Goal: Task Accomplishment & Management: Manage account settings

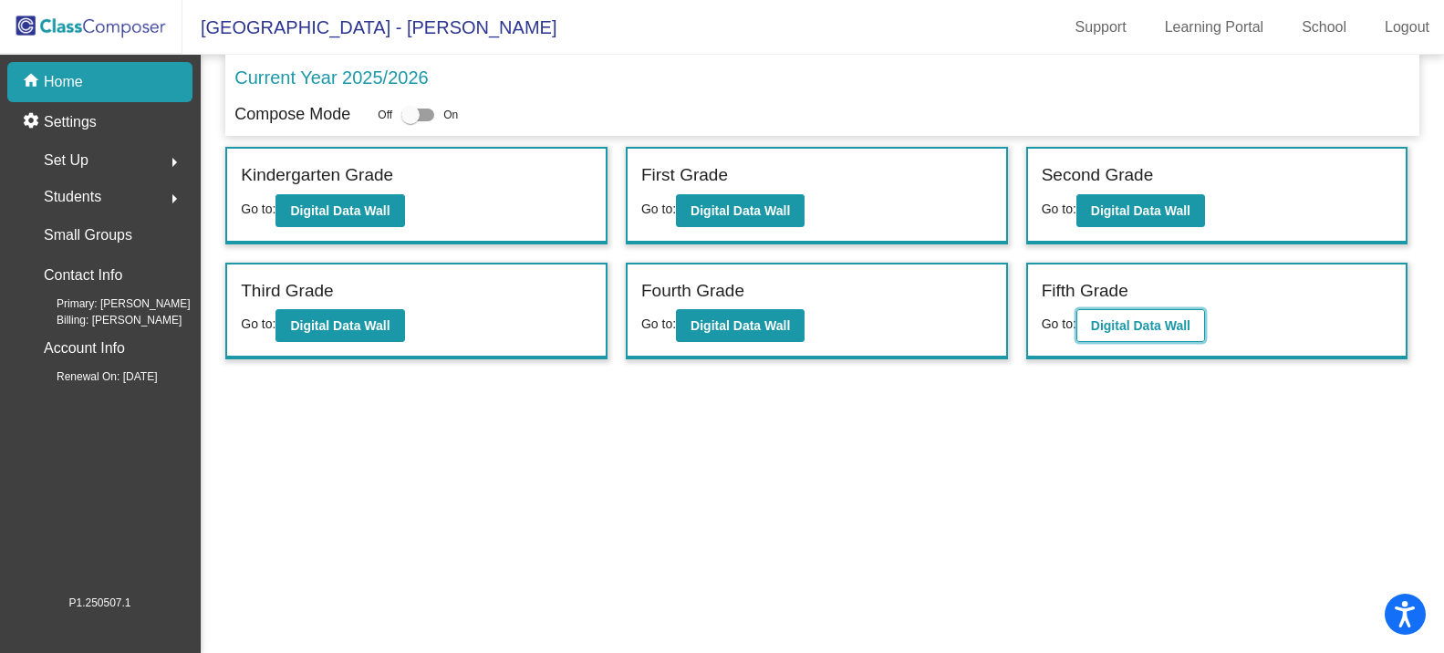
click at [1149, 335] on button "Digital Data Wall" at bounding box center [1141, 325] width 129 height 33
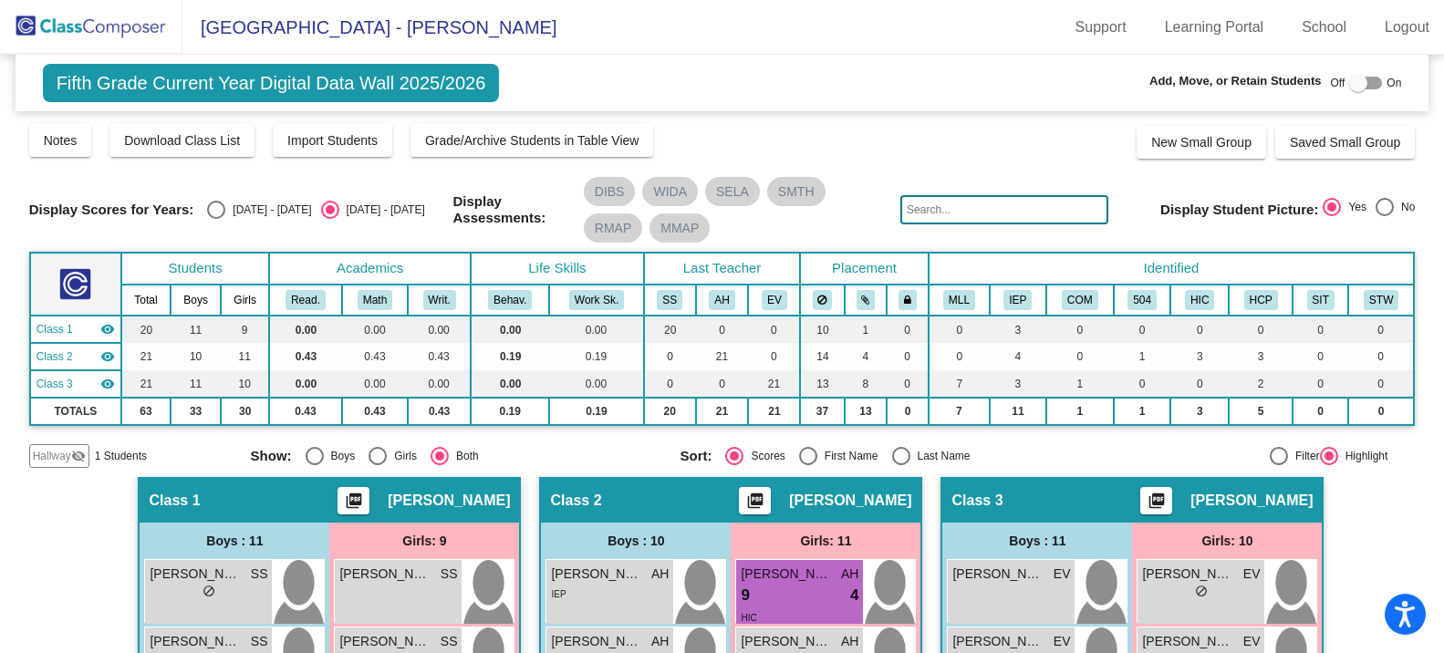
click at [71, 462] on mat-icon "visibility_off" at bounding box center [78, 456] width 15 height 15
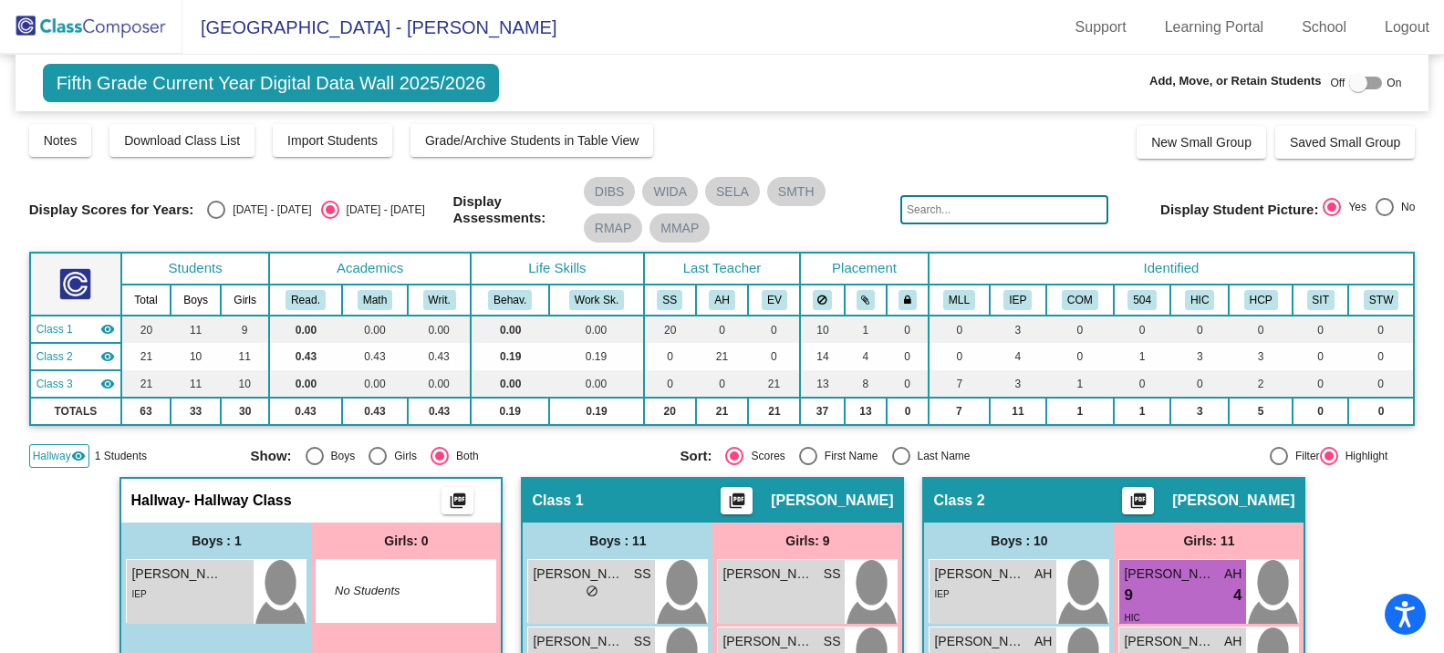
click at [71, 463] on mat-icon "visibility" at bounding box center [78, 456] width 15 height 15
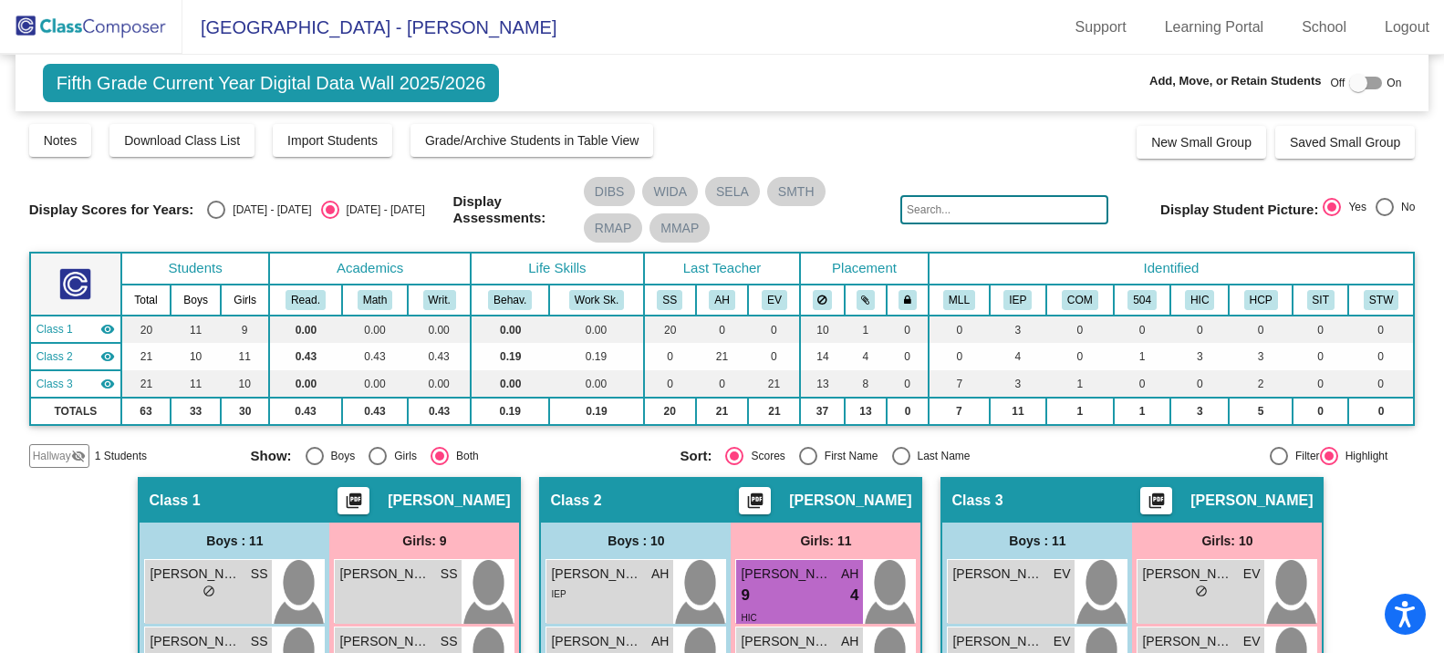
click at [64, 454] on span "Hallway" at bounding box center [52, 456] width 38 height 16
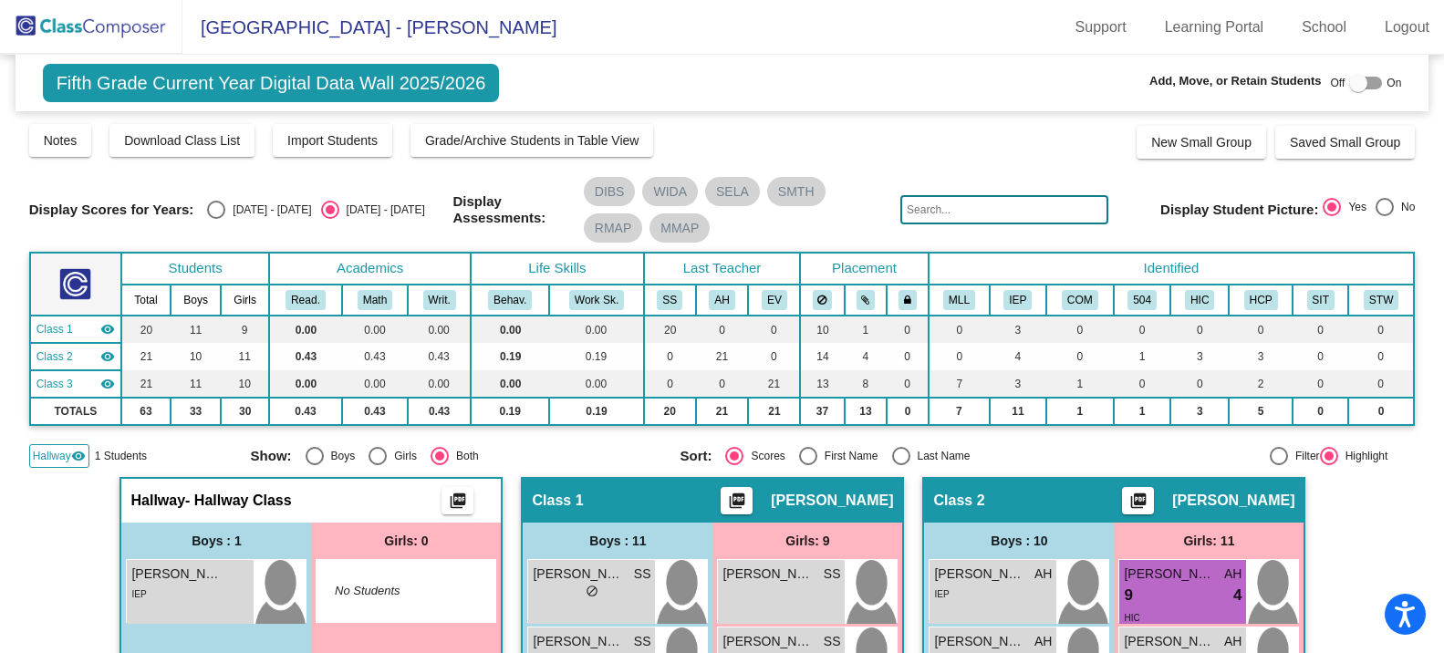
click at [109, 45] on img at bounding box center [91, 27] width 182 height 54
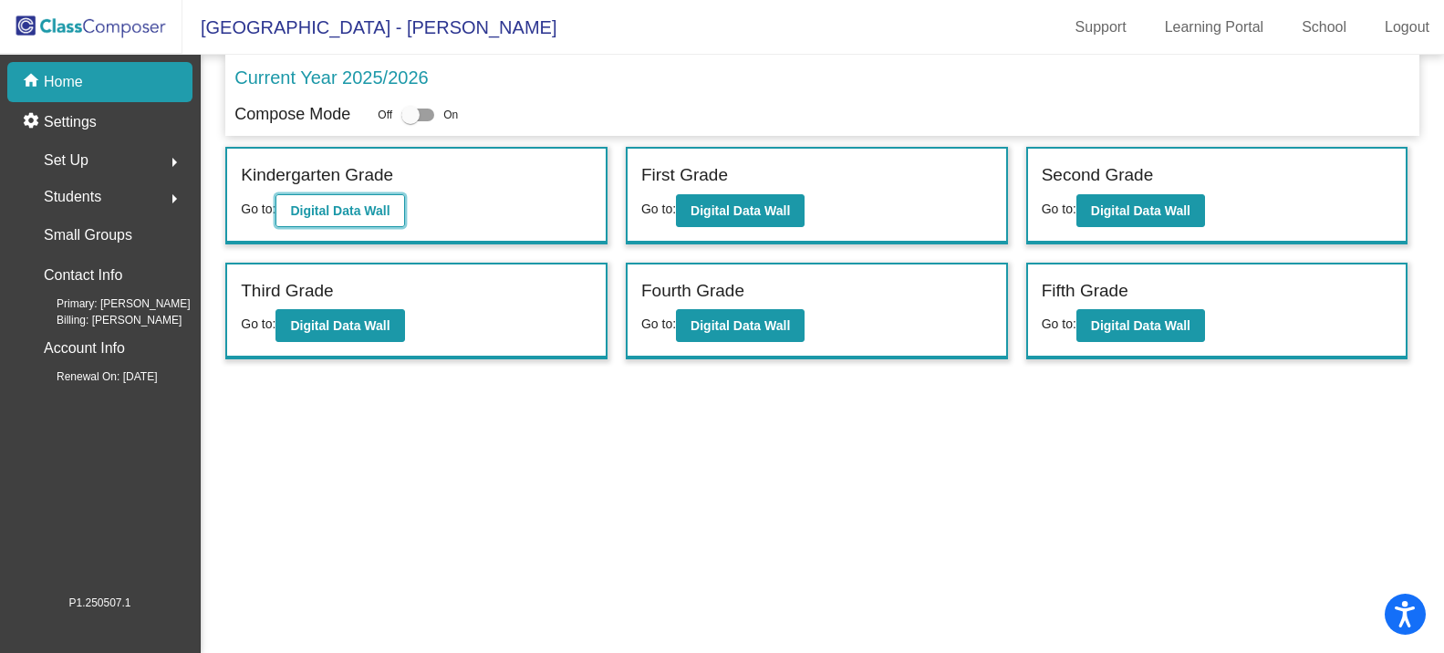
click at [362, 218] on button "Digital Data Wall" at bounding box center [340, 210] width 129 height 33
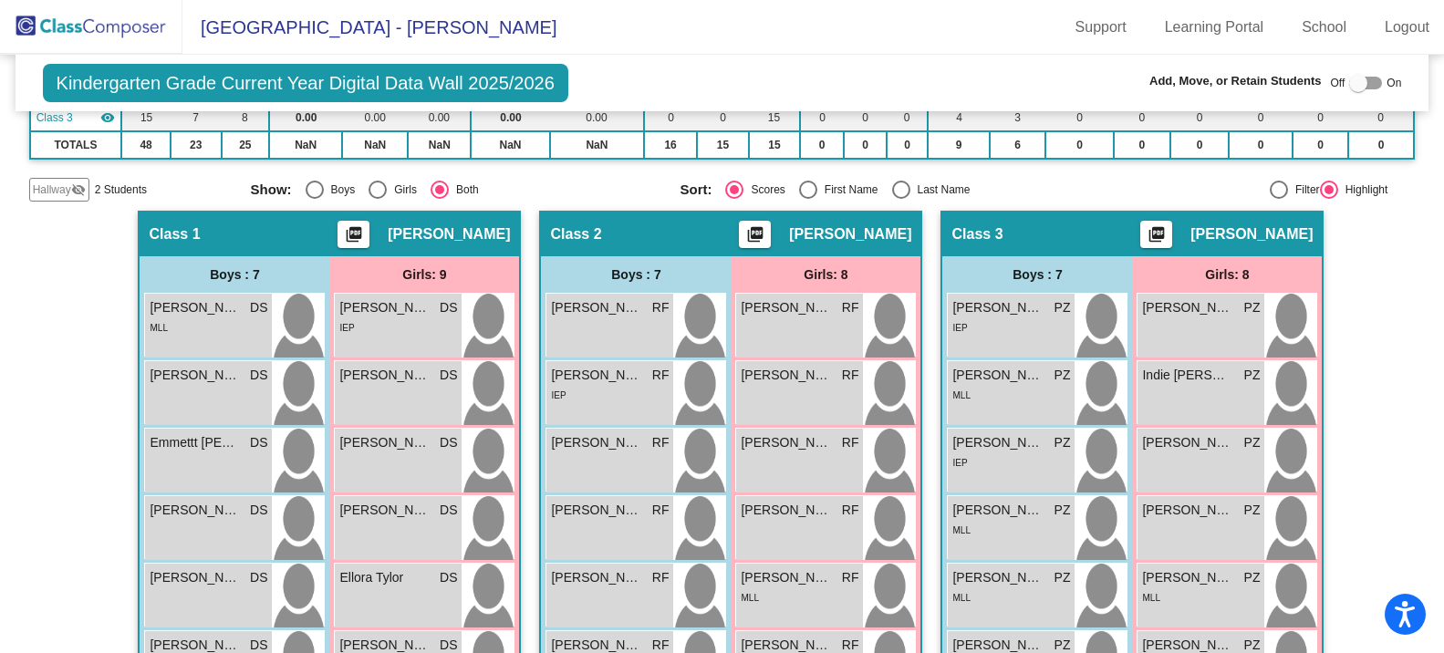
scroll to position [274, 0]
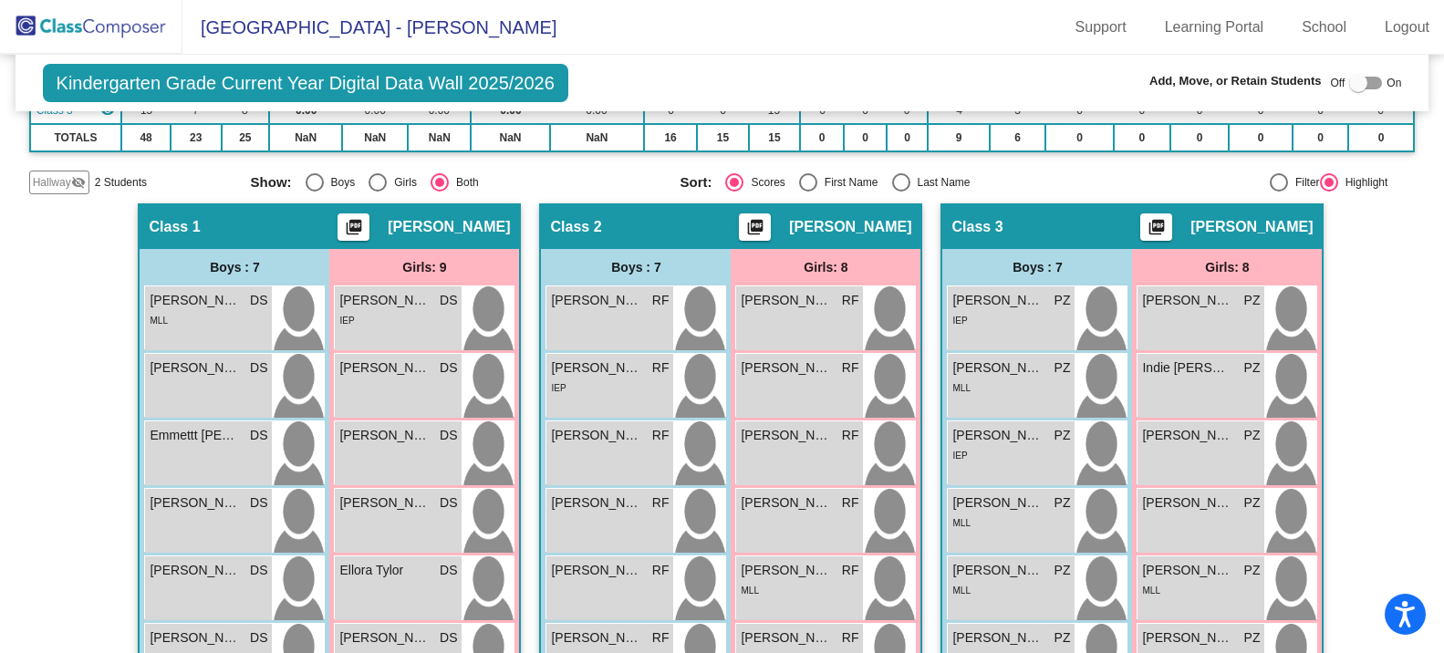
click at [55, 184] on span "Hallway" at bounding box center [52, 182] width 38 height 16
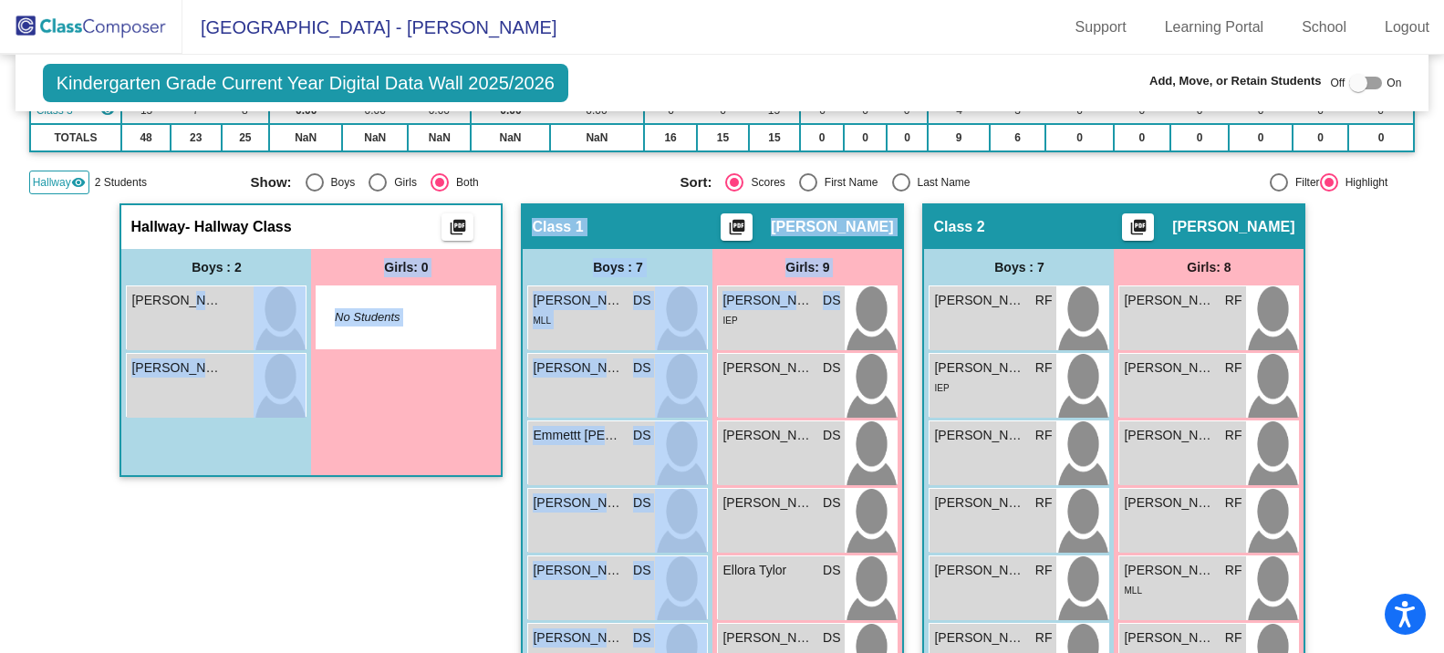
drag, startPoint x: 177, startPoint y: 317, endPoint x: 582, endPoint y: 243, distance: 411.8
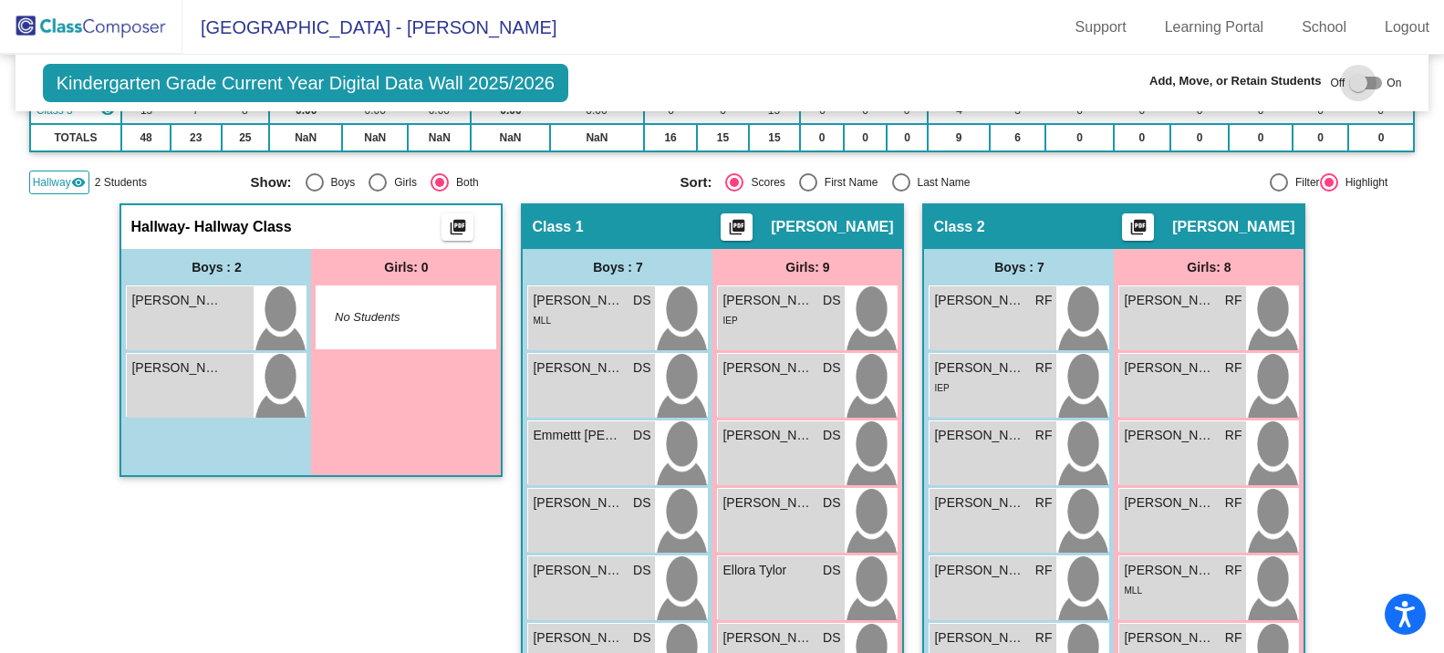
click at [1359, 83] on div at bounding box center [1365, 83] width 33 height 13
checkbox input "true"
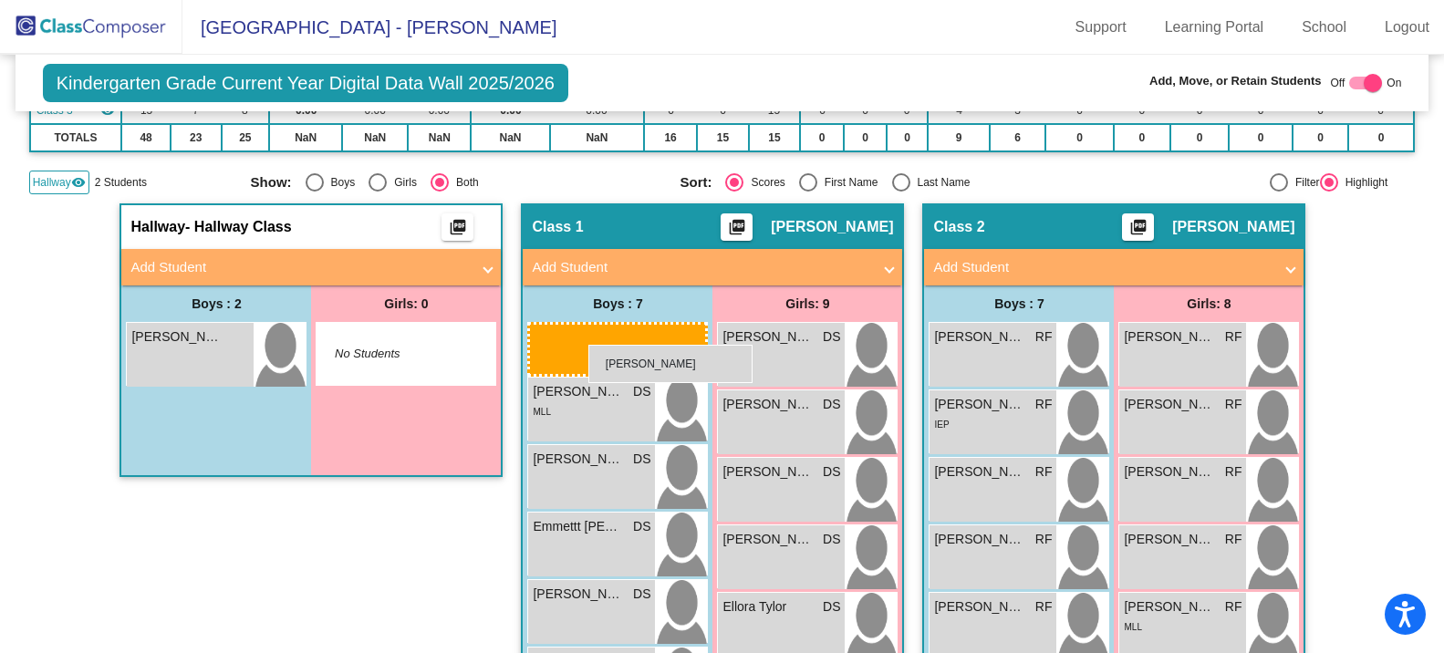
drag, startPoint x: 175, startPoint y: 348, endPoint x: 588, endPoint y: 345, distance: 413.3
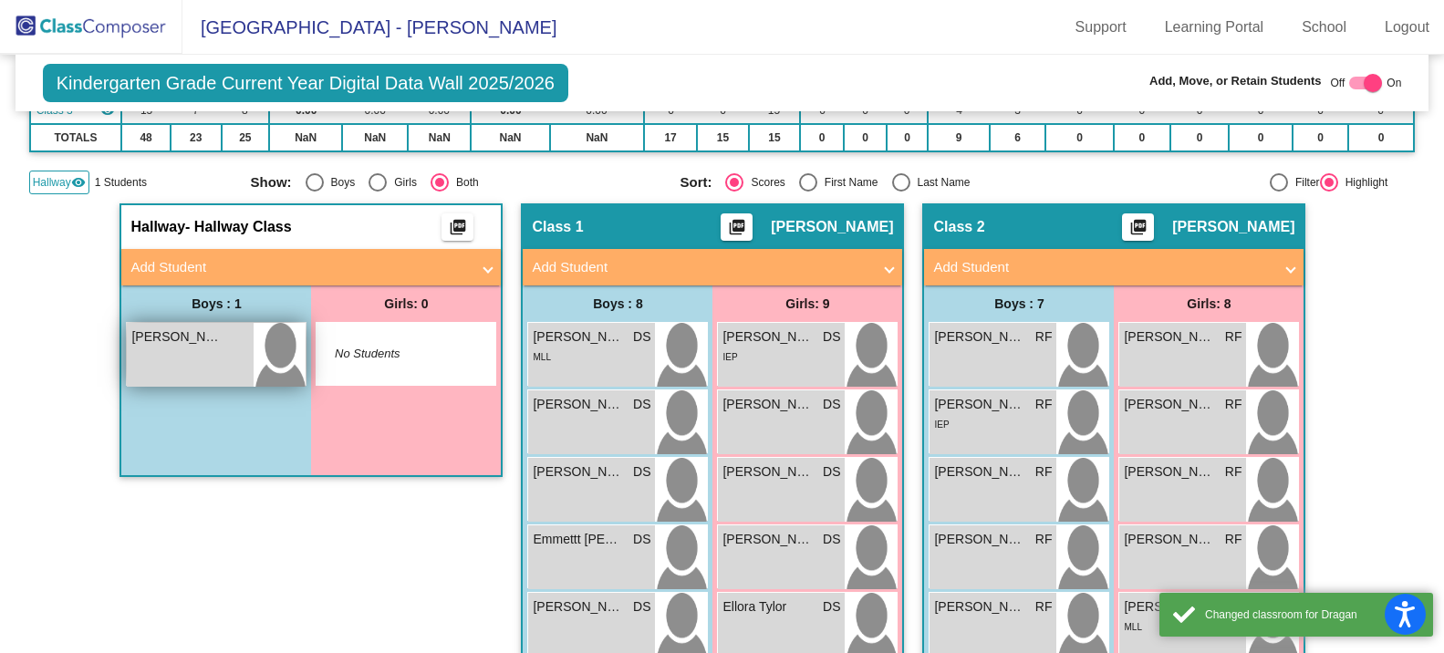
click at [152, 350] on div "[PERSON_NAME] lock do_not_disturb_alt" at bounding box center [190, 355] width 127 height 64
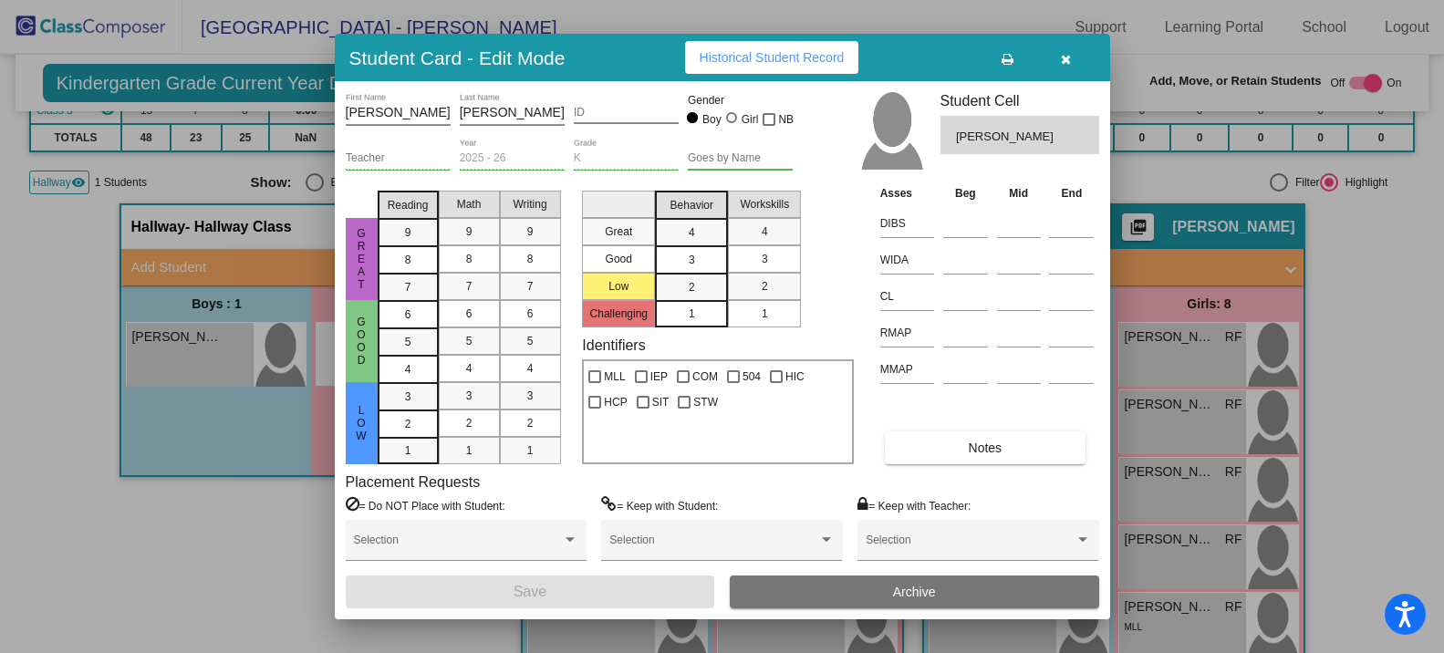
click at [1067, 57] on icon "button" at bounding box center [1066, 59] width 10 height 13
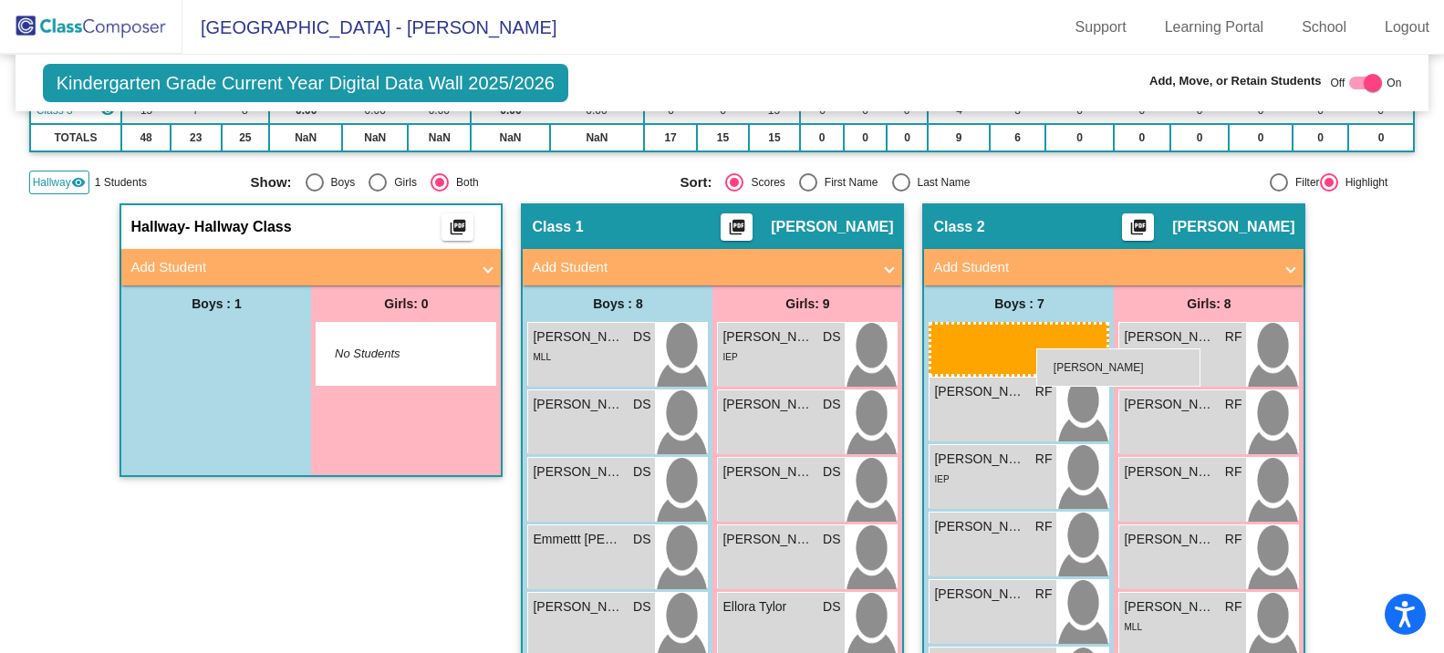
drag, startPoint x: 130, startPoint y: 354, endPoint x: 1035, endPoint y: 349, distance: 905.1
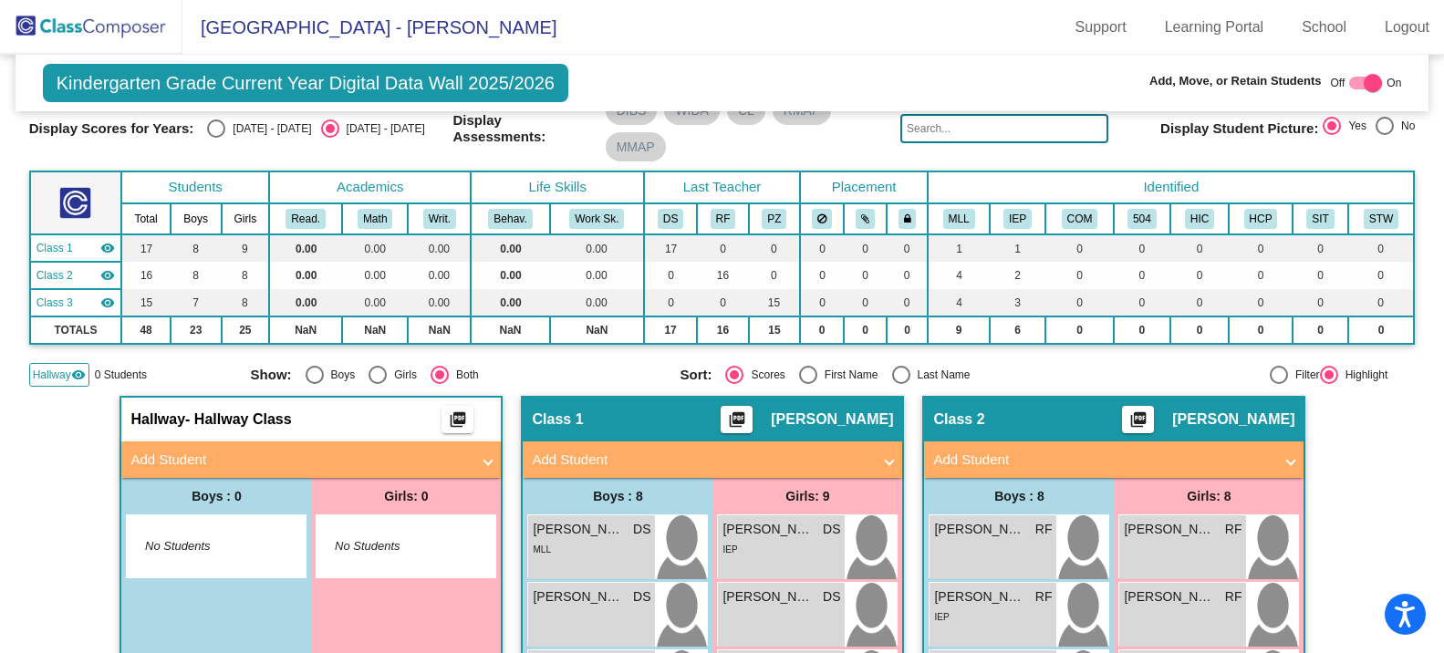
scroll to position [0, 0]
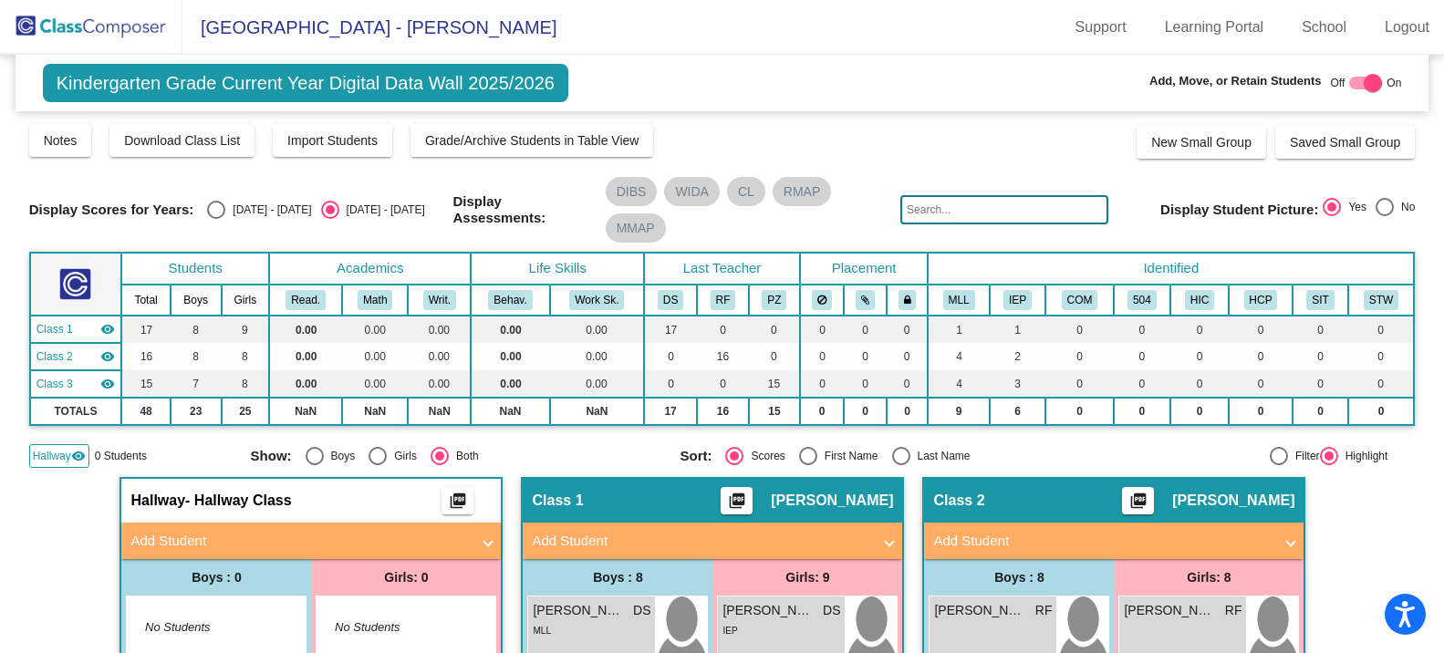
click at [68, 451] on span "Hallway" at bounding box center [52, 456] width 38 height 16
